Goal: Task Accomplishment & Management: Use online tool/utility

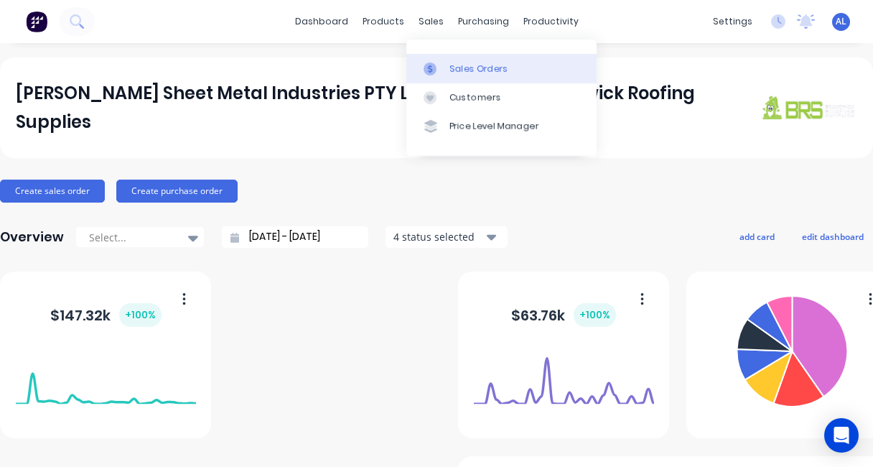
click at [467, 68] on div "Sales Orders" at bounding box center [479, 68] width 59 height 13
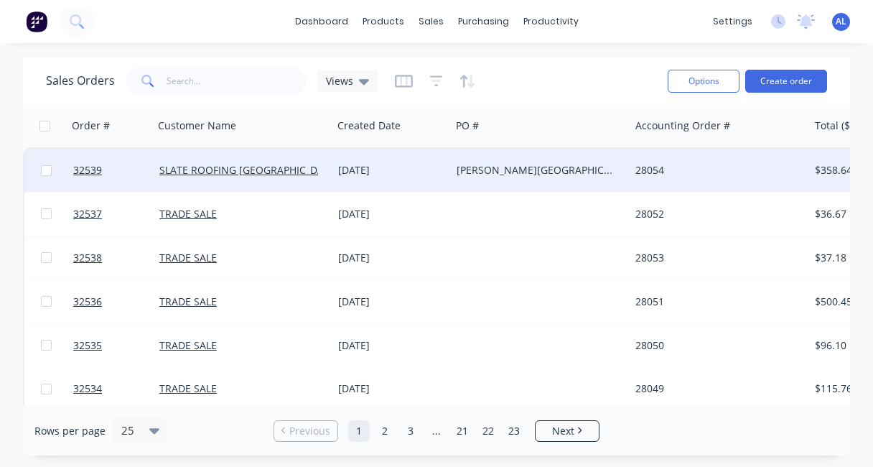
click at [419, 163] on div "[DATE]" at bounding box center [391, 170] width 107 height 14
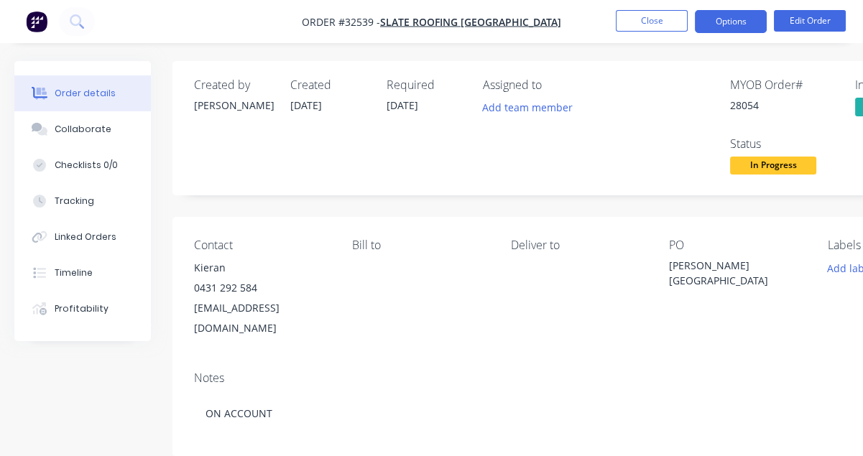
click at [747, 22] on button "Options" at bounding box center [730, 21] width 72 height 23
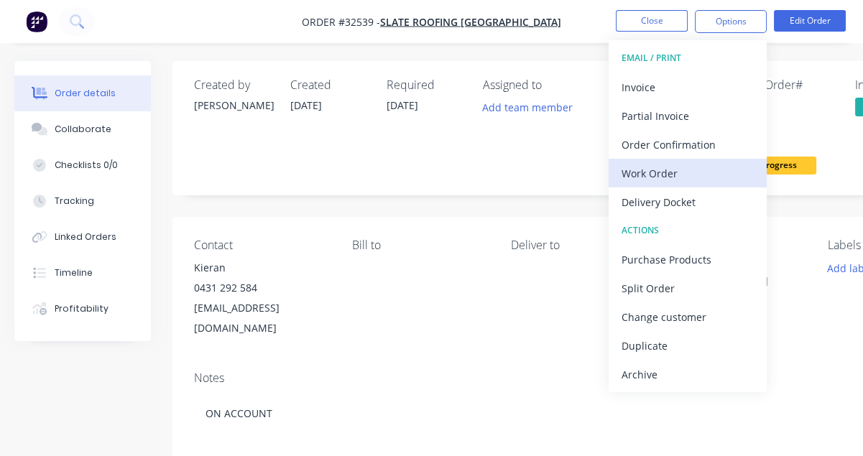
click at [668, 171] on div "Work Order" at bounding box center [687, 173] width 132 height 21
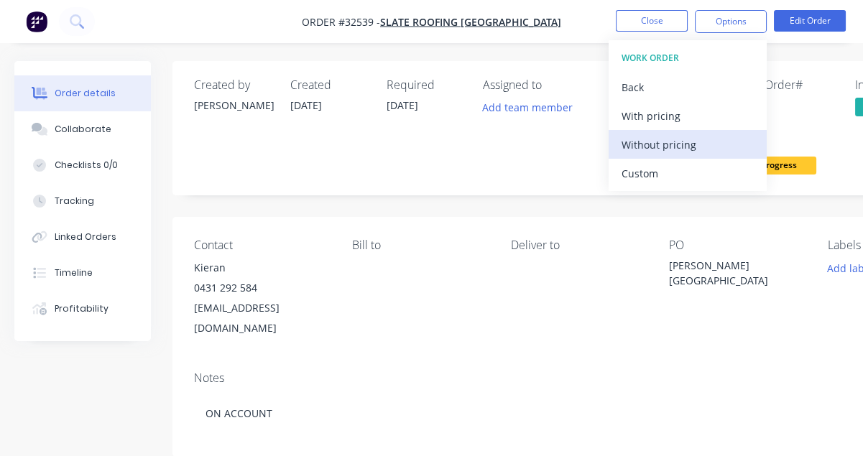
click at [671, 142] on div "Without pricing" at bounding box center [687, 144] width 132 height 21
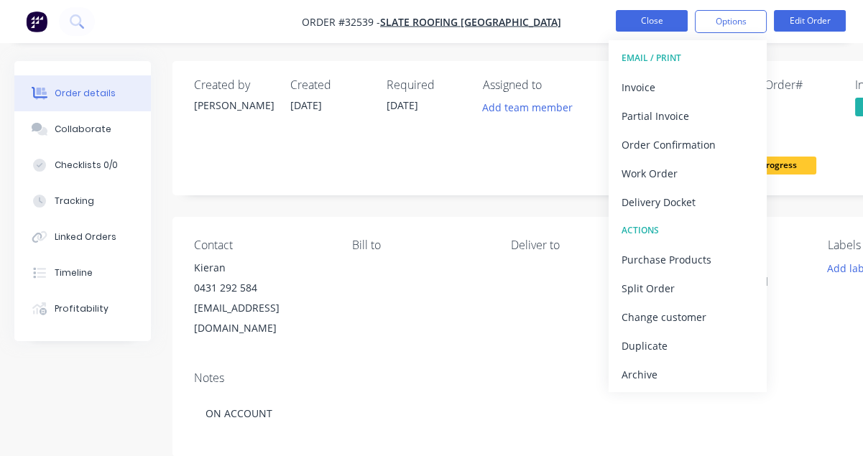
click at [656, 22] on button "Close" at bounding box center [651, 21] width 72 height 22
